Goal: Check status

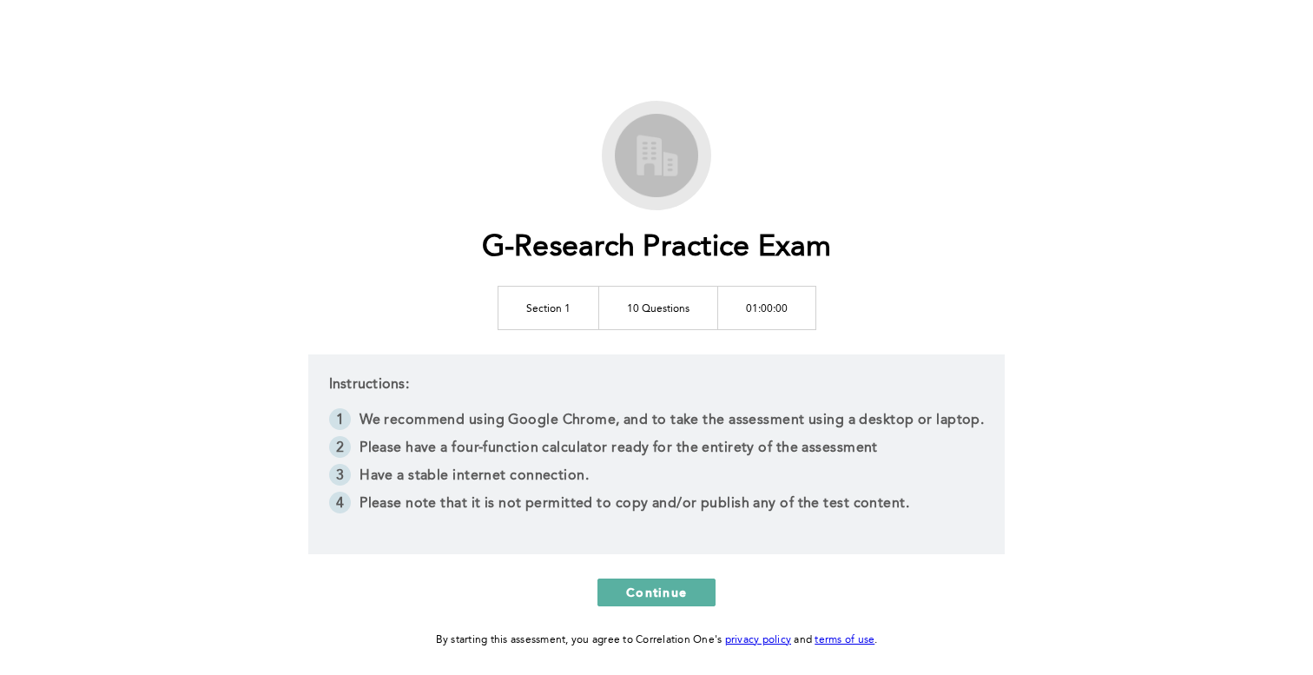
scroll to position [23, 0]
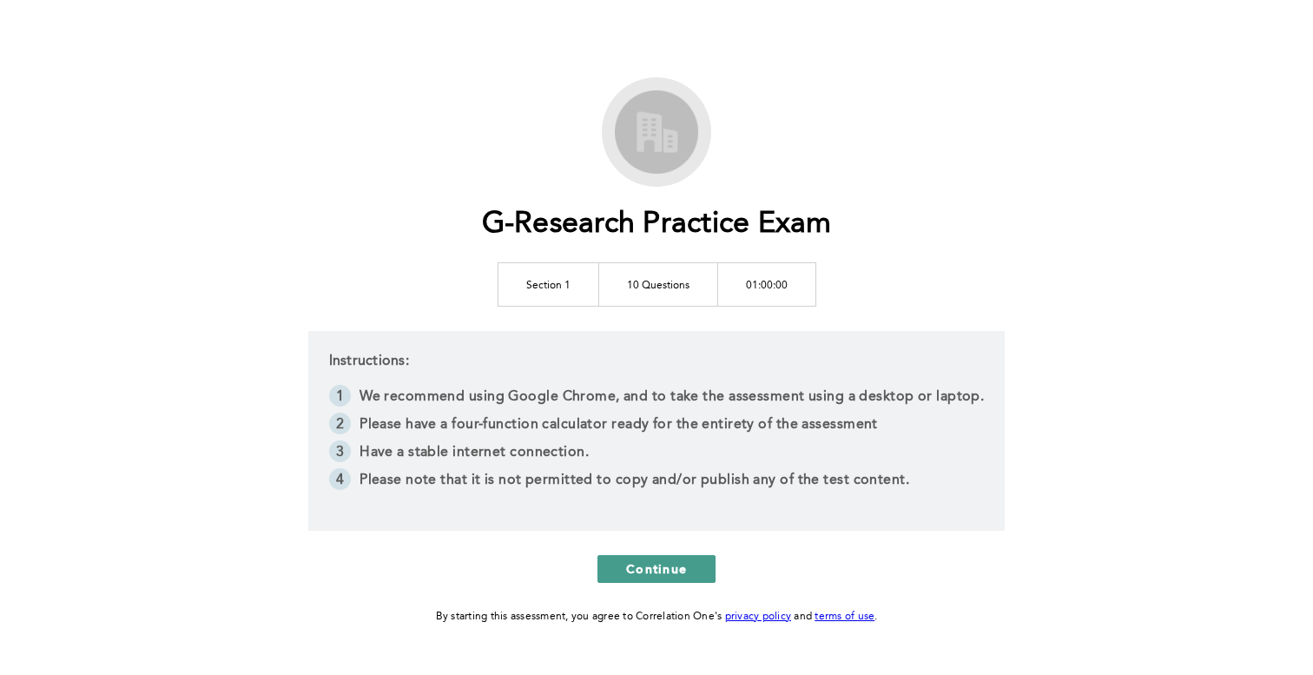
click at [674, 571] on span "Continue" at bounding box center [656, 568] width 61 height 17
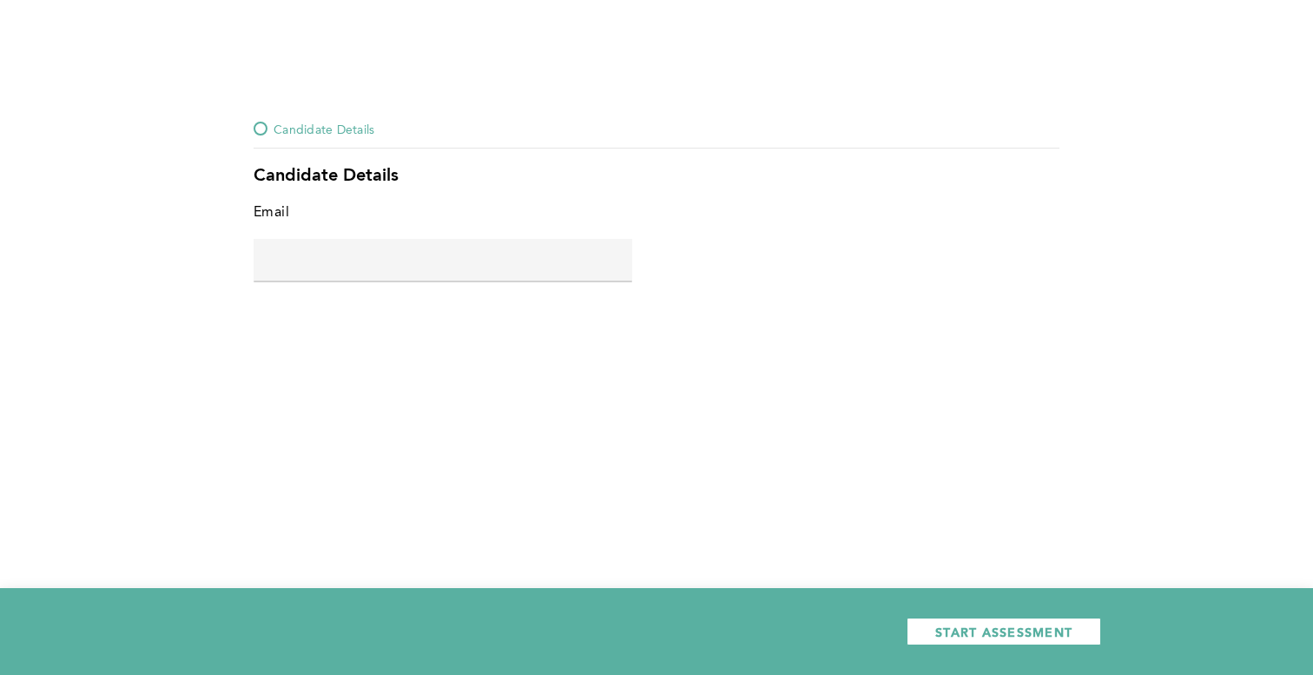
click at [268, 146] on div "Candidate Details" at bounding box center [657, 133] width 806 height 30
click at [185, 70] on div "Candidate Details Candidate Details Email error placeholder START ASSESSMENT" at bounding box center [656, 337] width 1313 height 675
